Goal: Task Accomplishment & Management: Manage account settings

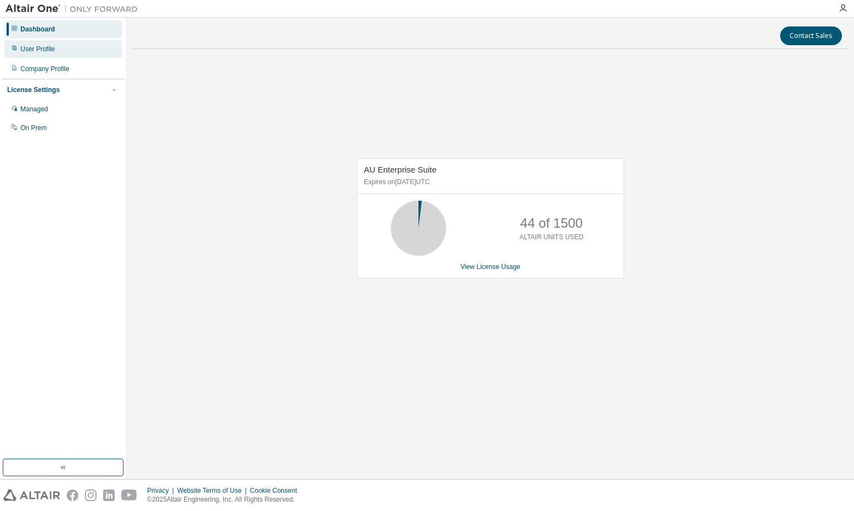
click at [65, 52] on div "User Profile" at bounding box center [62, 49] width 117 height 18
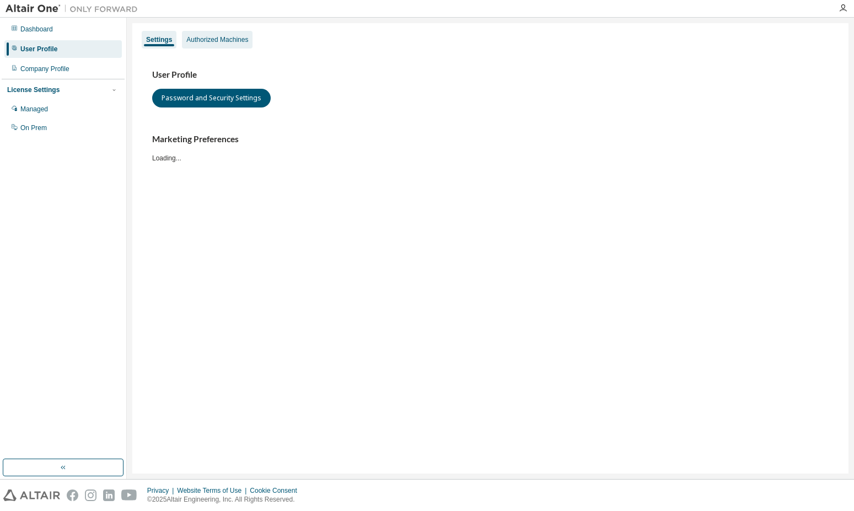
click at [221, 39] on div "Authorized Machines" at bounding box center [217, 39] width 62 height 9
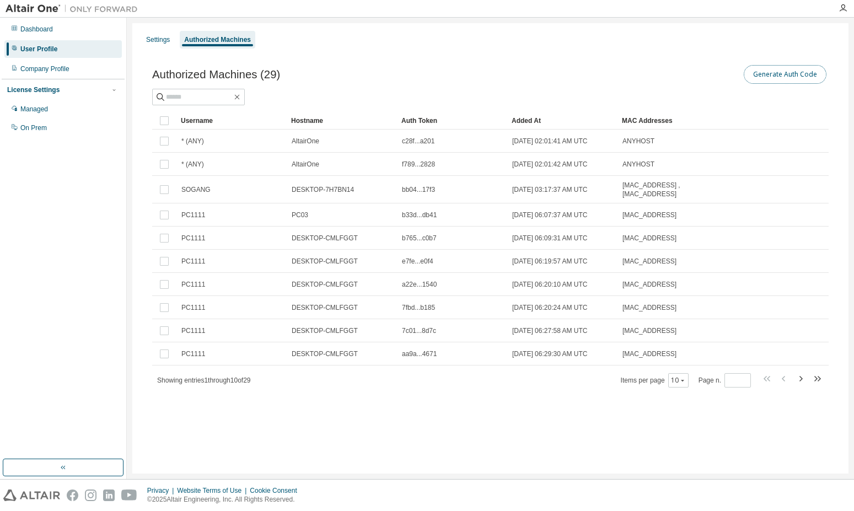
click at [507, 68] on button "Generate Auth Code" at bounding box center [785, 74] width 83 height 19
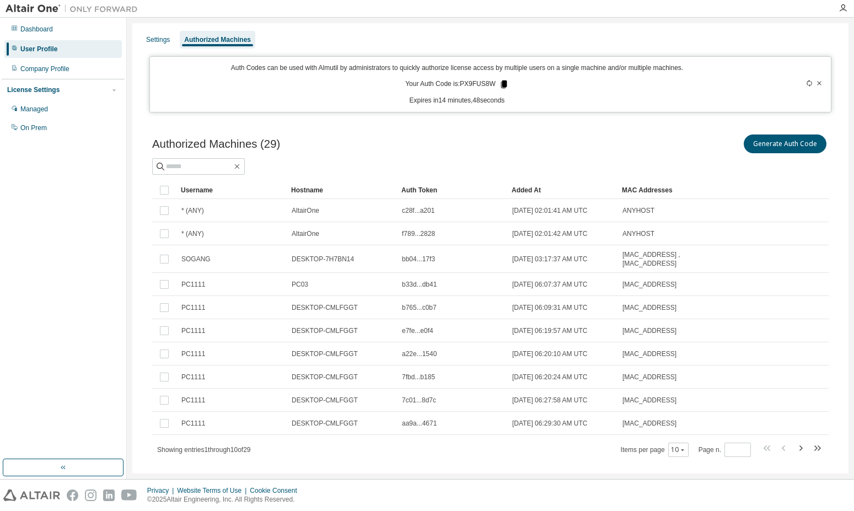
click at [503, 82] on icon at bounding box center [504, 84] width 10 height 10
